Goal: Navigation & Orientation: Understand site structure

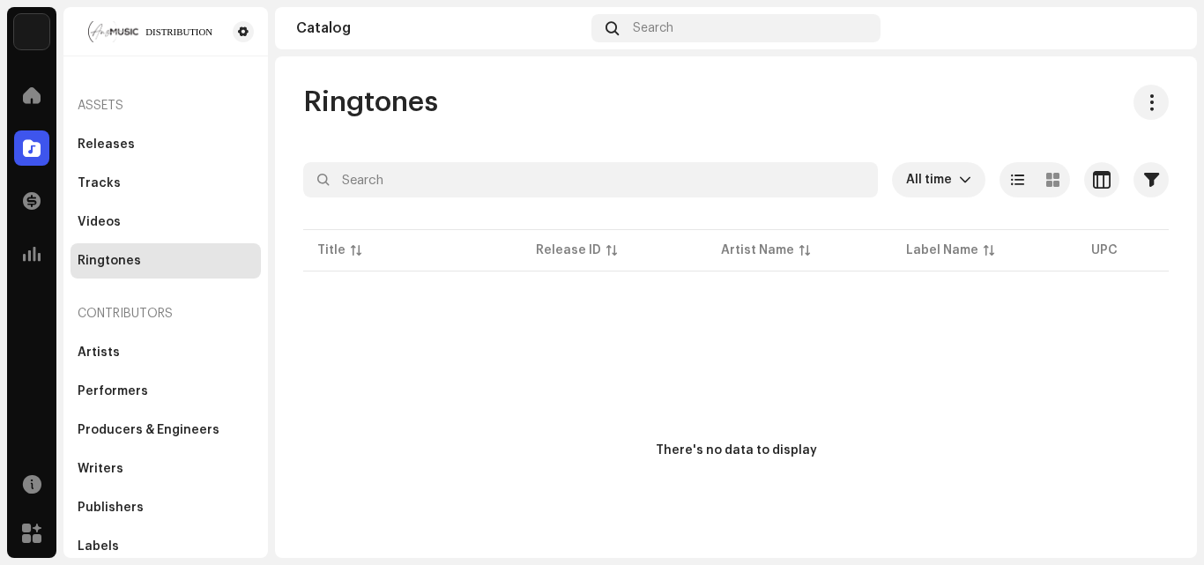
scroll to position [70, 0]
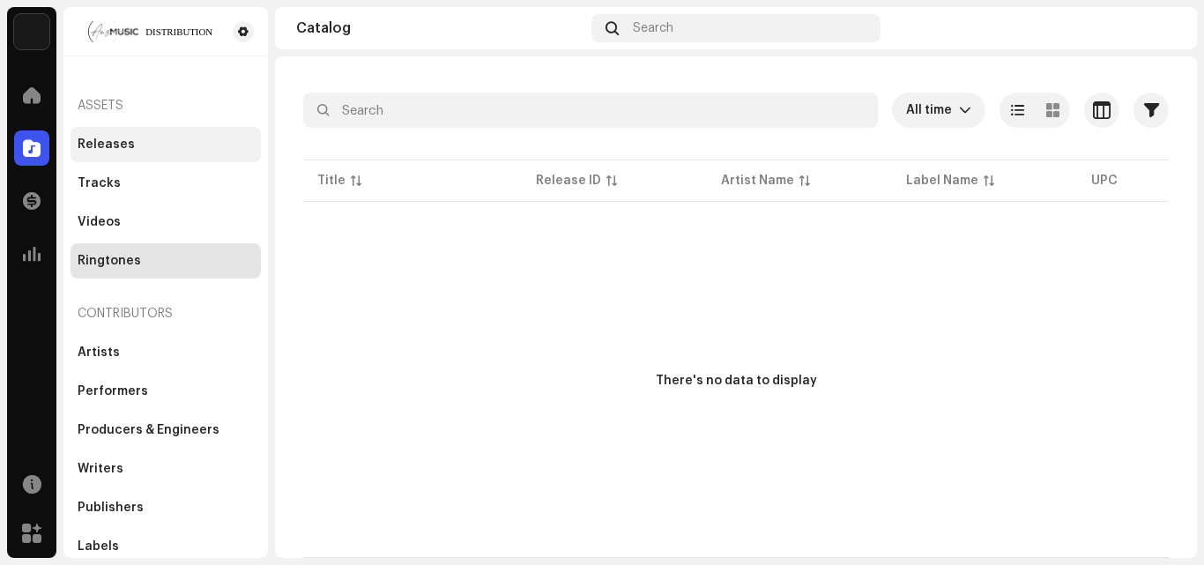
click at [96, 145] on div "Releases" at bounding box center [106, 145] width 57 height 14
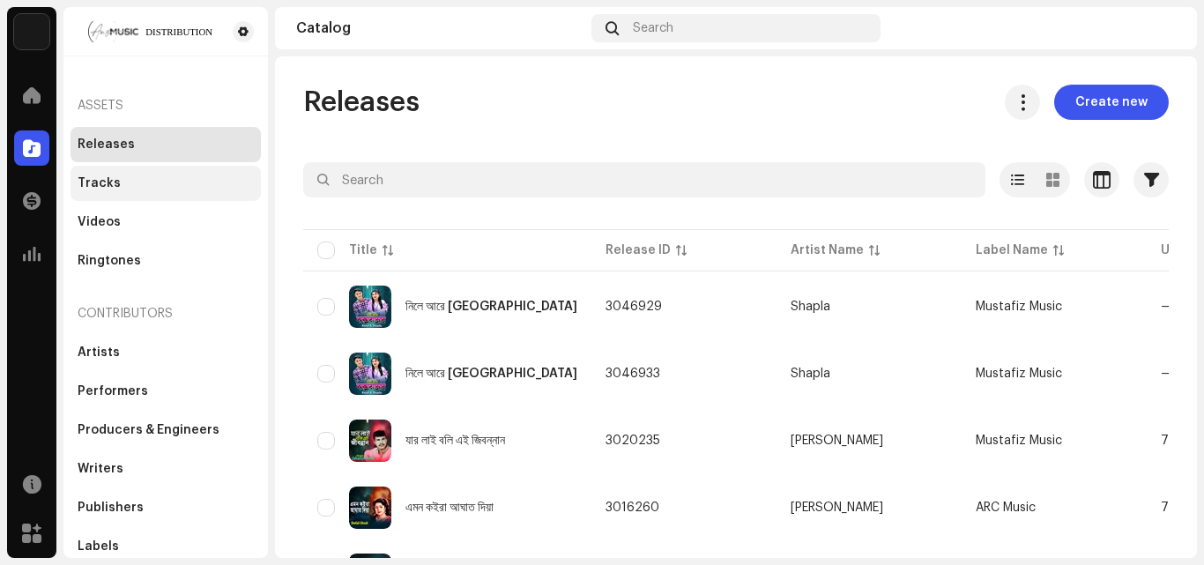
click at [99, 175] on div "Tracks" at bounding box center [166, 183] width 190 height 35
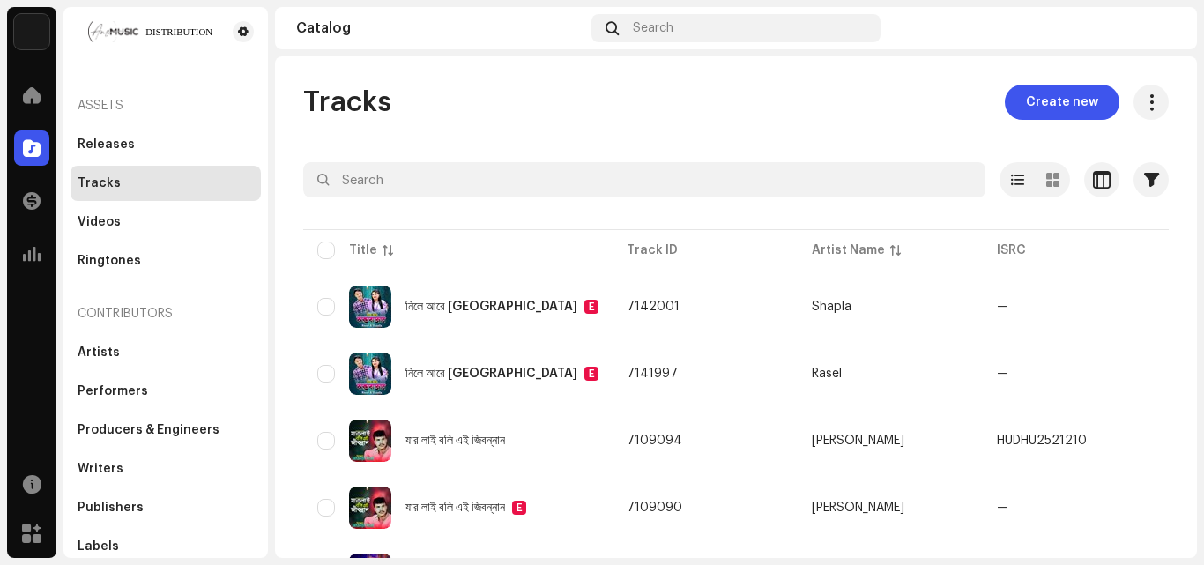
click at [99, 181] on div "Tracks" at bounding box center [99, 183] width 43 height 14
click at [110, 250] on div "Ringtones" at bounding box center [166, 260] width 190 height 35
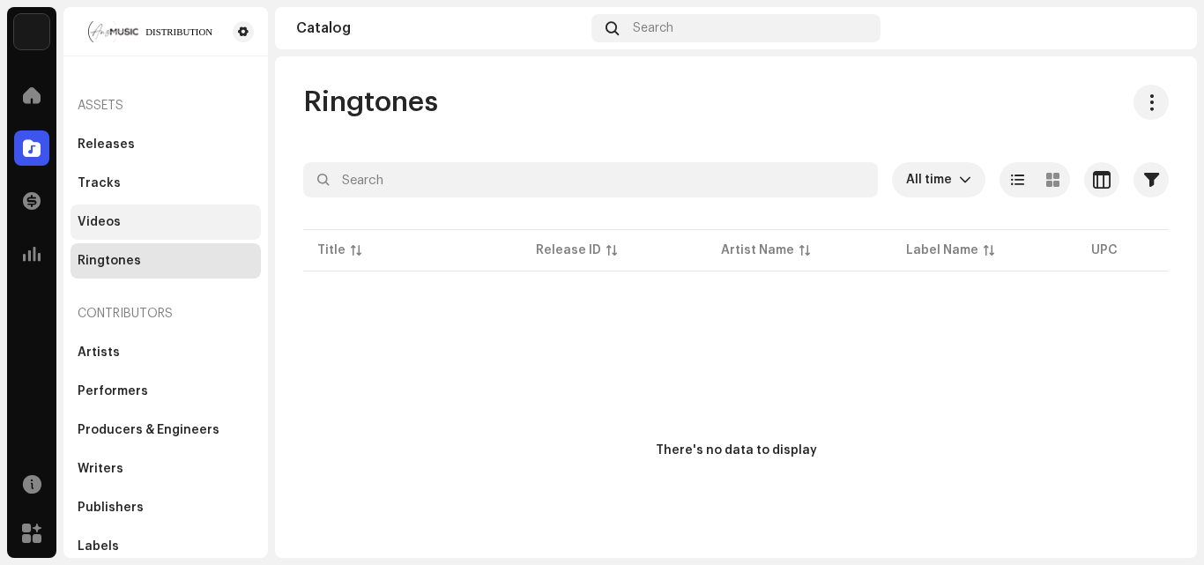
click at [87, 209] on div "Videos" at bounding box center [166, 222] width 190 height 35
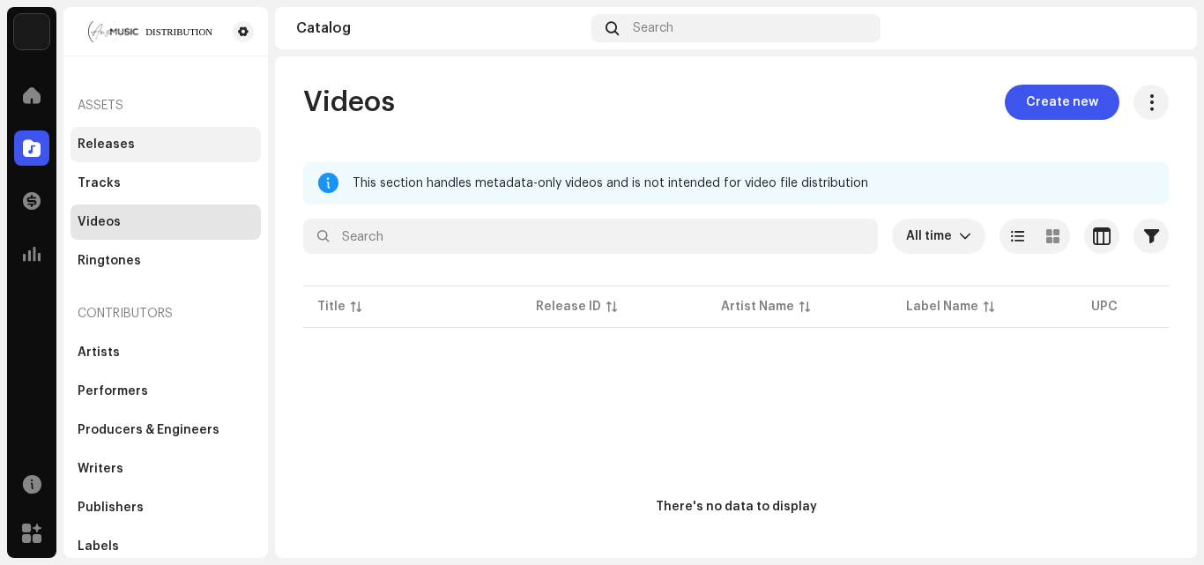
click at [88, 139] on div "Releases" at bounding box center [106, 145] width 57 height 14
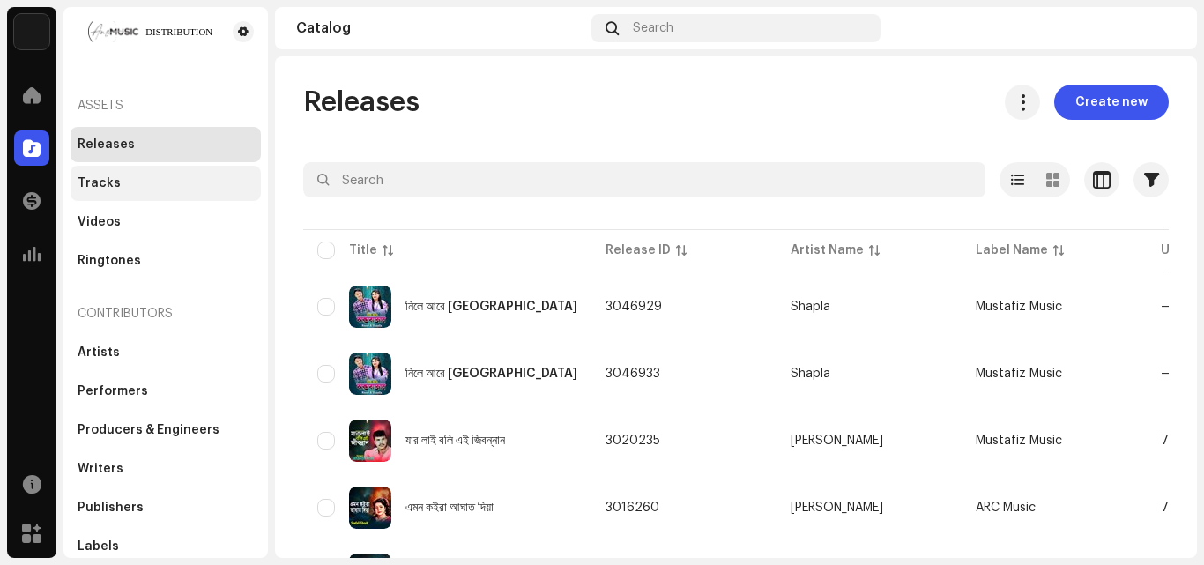
click at [89, 177] on div "Tracks" at bounding box center [99, 183] width 43 height 14
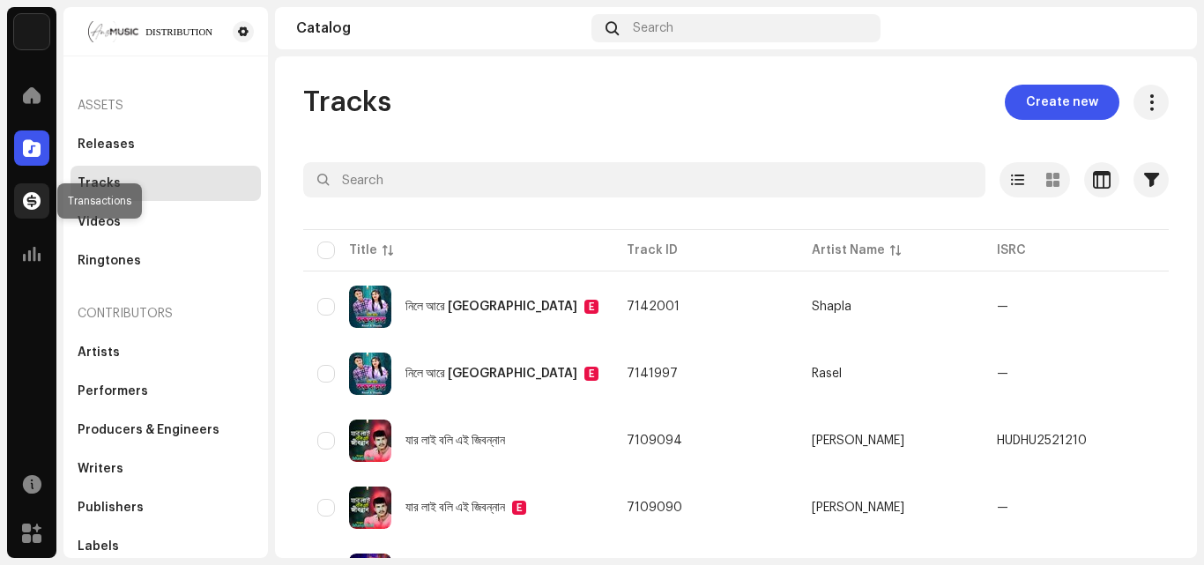
click at [42, 207] on div at bounding box center [31, 200] width 35 height 35
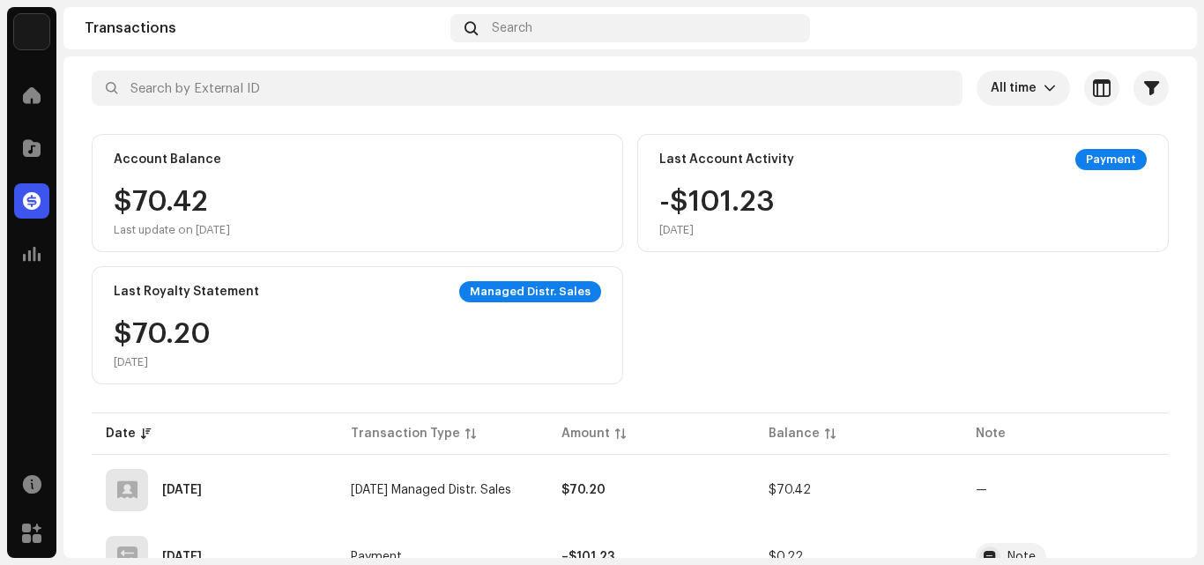
scroll to position [88, 0]
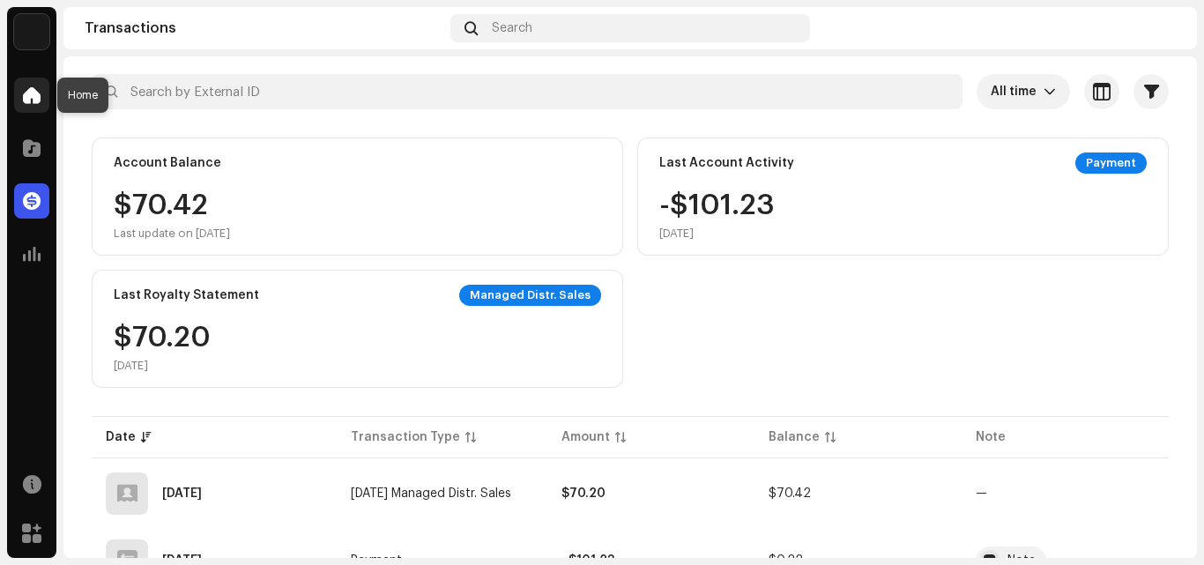
click at [19, 92] on div at bounding box center [31, 95] width 35 height 35
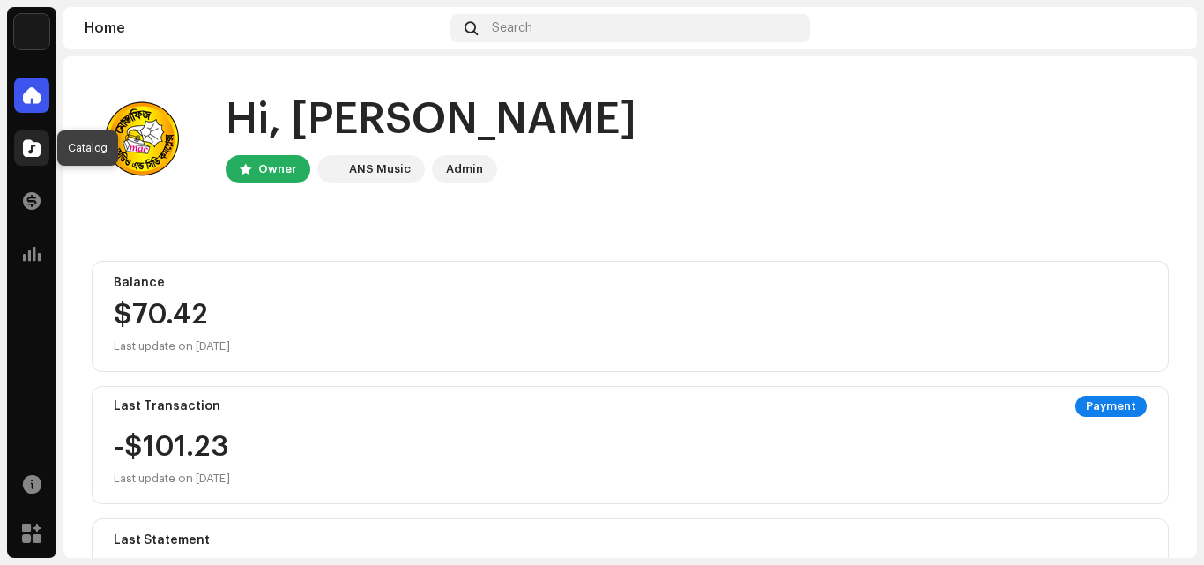
click at [37, 157] on div at bounding box center [31, 147] width 35 height 35
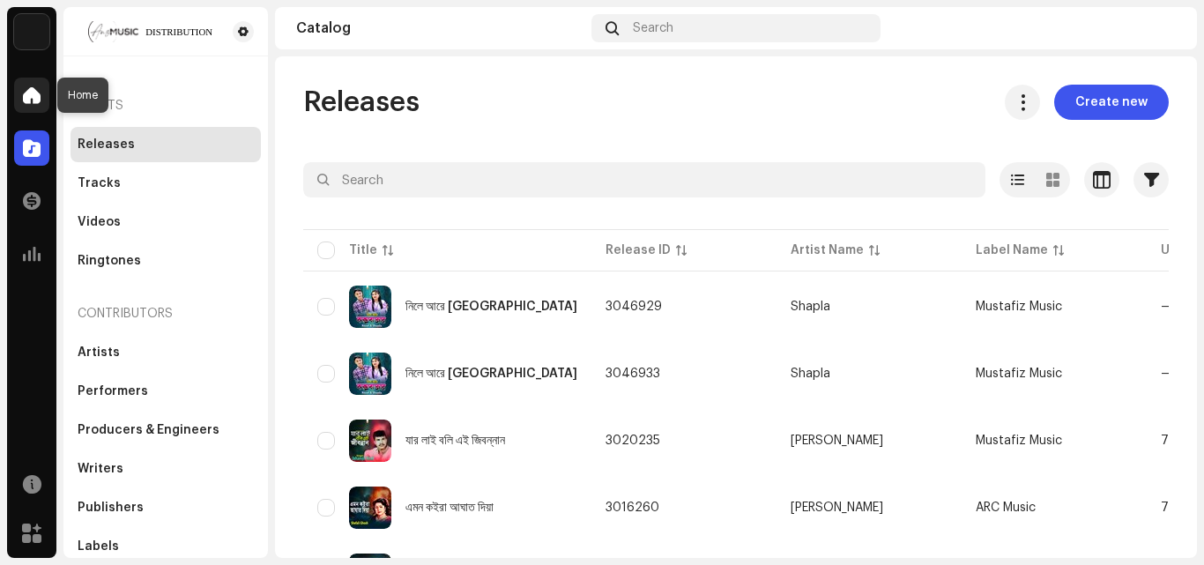
click at [44, 92] on div at bounding box center [31, 95] width 35 height 35
